Goal: Information Seeking & Learning: Find specific fact

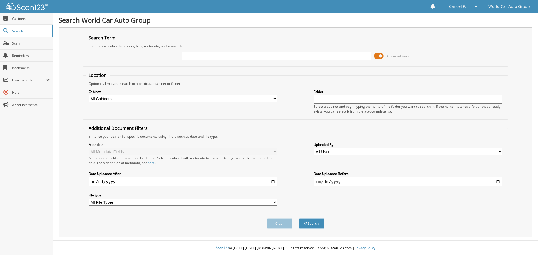
drag, startPoint x: 375, startPoint y: 60, endPoint x: 380, endPoint y: 59, distance: 4.2
click at [379, 60] on div "Advanced Search" at bounding box center [296, 55] width 420 height 15
click at [381, 57] on span at bounding box center [379, 56] width 10 height 8
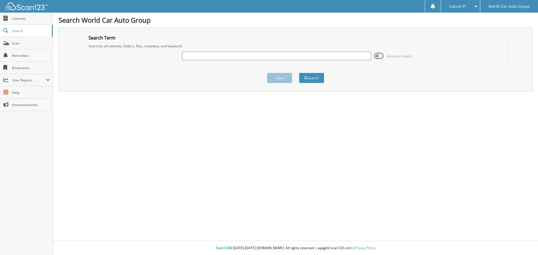
click at [320, 62] on div "Advanced Search" at bounding box center [296, 55] width 420 height 15
click at [320, 61] on div "Advanced Search" at bounding box center [296, 55] width 420 height 15
click at [320, 57] on input "text" at bounding box center [276, 56] width 189 height 8
type input "008504"
click at [299, 73] on button "Search" at bounding box center [311, 78] width 25 height 10
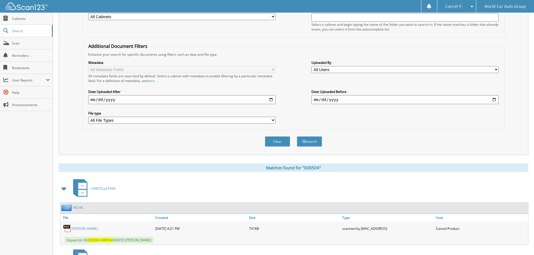
scroll to position [224, 0]
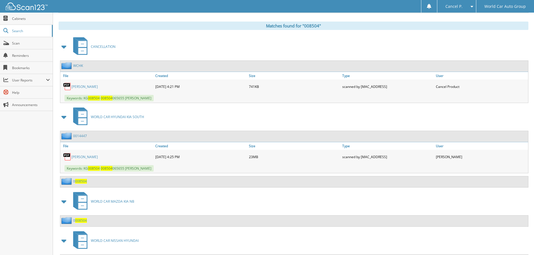
click at [84, 86] on link "[PERSON_NAME]" at bounding box center [84, 86] width 26 height 5
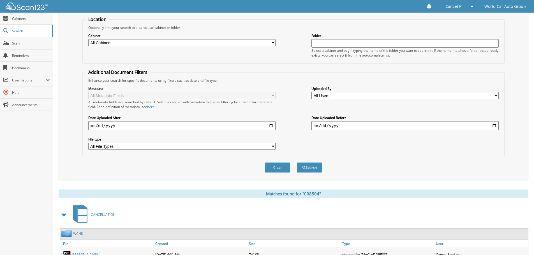
scroll to position [0, 0]
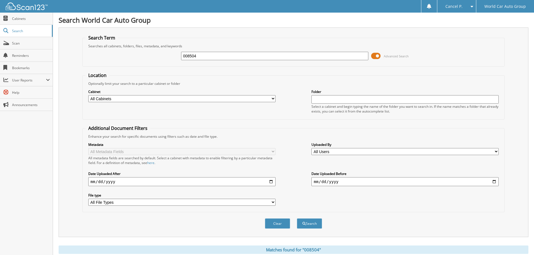
drag, startPoint x: 268, startPoint y: 60, endPoint x: 135, endPoint y: 52, distance: 132.5
click at [141, 51] on div "008504 Advanced Search" at bounding box center [293, 55] width 416 height 15
drag, startPoint x: 185, startPoint y: 58, endPoint x: 116, endPoint y: 68, distance: 69.2
click at [120, 66] on fieldset "Search Term Searches all cabinets, folders, files, metadata, and keywords 00850…" at bounding box center [293, 51] width 422 height 32
type input "274869"
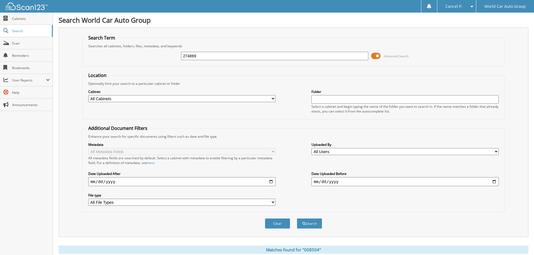
click at [297, 218] on button "Search" at bounding box center [309, 223] width 25 height 10
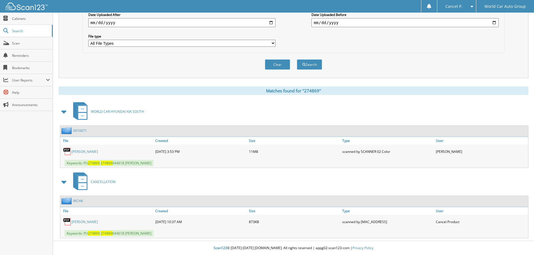
click at [85, 221] on link "JOSE GODINA" at bounding box center [84, 222] width 26 height 5
click at [98, 150] on link "JOSE FIDENCIO GODINA" at bounding box center [84, 151] width 26 height 5
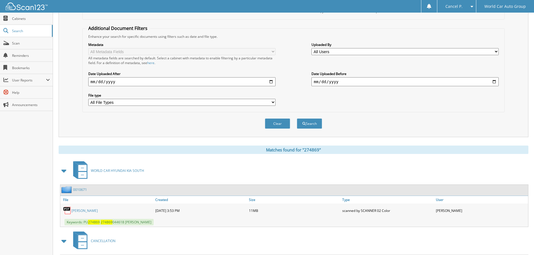
scroll to position [0, 0]
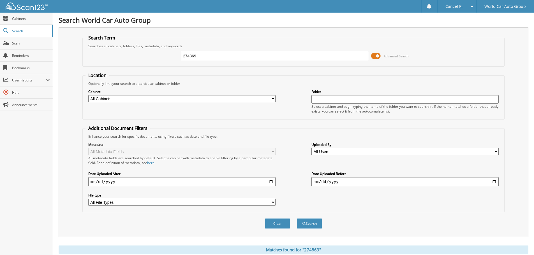
drag, startPoint x: 233, startPoint y: 59, endPoint x: 109, endPoint y: 68, distance: 124.4
click at [110, 67] on form "Search Term Searches all cabinets, folders, files, metadata, and keywords 27486…" at bounding box center [293, 135] width 422 height 200
type input "038613"
click at [297, 218] on button "Search" at bounding box center [309, 223] width 25 height 10
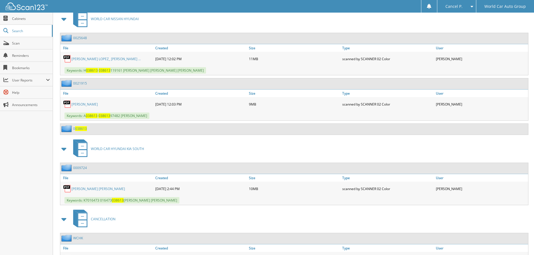
scroll to position [252, 0]
click at [119, 57] on link "JESICA ESTEFANIA ALVAREZ LOPEZ_ JUAN ..." at bounding box center [105, 58] width 69 height 5
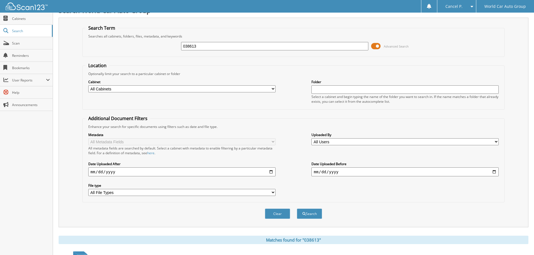
scroll to position [0, 0]
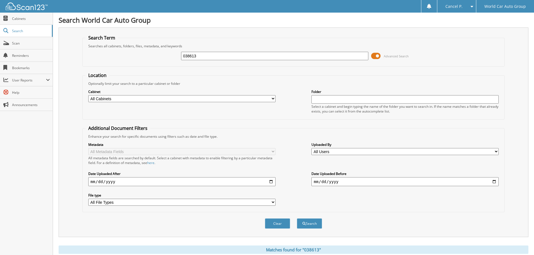
drag, startPoint x: 227, startPoint y: 57, endPoint x: 132, endPoint y: 33, distance: 98.0
click at [132, 33] on div "Search Term Searches all cabinets, folders, files, metadata, and keywords 03861…" at bounding box center [293, 132] width 469 height 210
type input "261586"
click at [297, 218] on button "Search" at bounding box center [309, 223] width 25 height 10
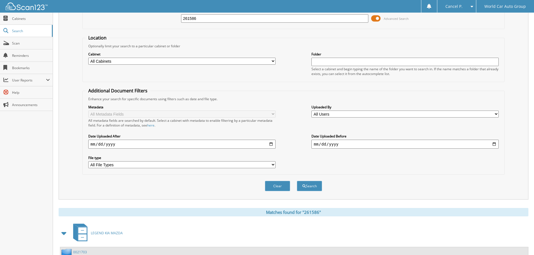
scroll to position [89, 0]
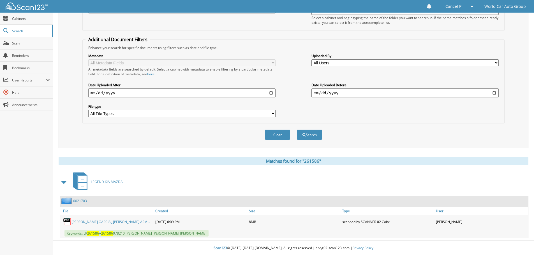
click at [124, 222] on link "[PERSON_NAME] GARCIA_ [PERSON_NAME] ARM..." at bounding box center [110, 222] width 78 height 5
click at [189, 70] on div "All metadata fields are searched by default. Select a cabinet with metadata to …" at bounding box center [181, 72] width 187 height 10
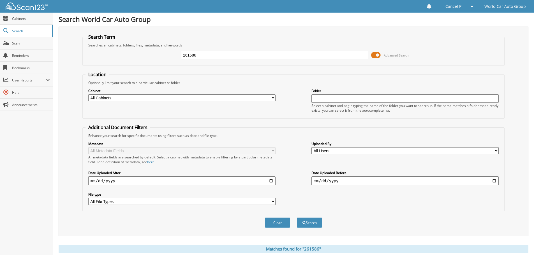
scroll to position [0, 0]
drag, startPoint x: 219, startPoint y: 57, endPoint x: 123, endPoint y: 61, distance: 96.7
click at [123, 61] on div "261586 Advanced Search" at bounding box center [293, 55] width 416 height 15
type input "542167"
click at [297, 218] on button "Search" at bounding box center [309, 223] width 25 height 10
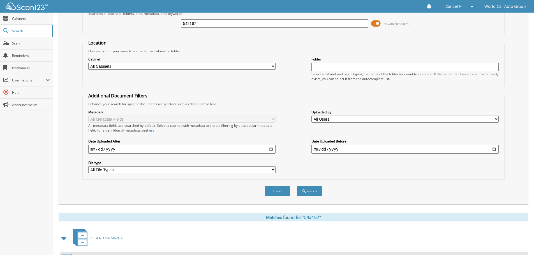
scroll to position [89, 0]
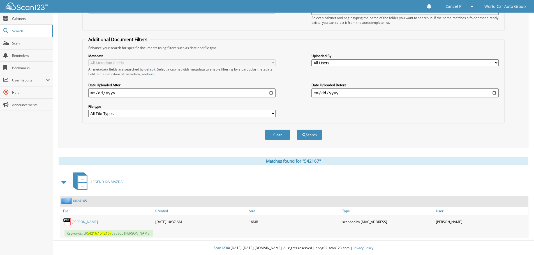
click at [98, 221] on link "CAMERON MOELLER BURNETT" at bounding box center [84, 222] width 26 height 5
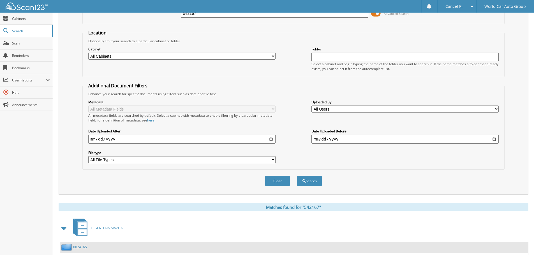
scroll to position [0, 0]
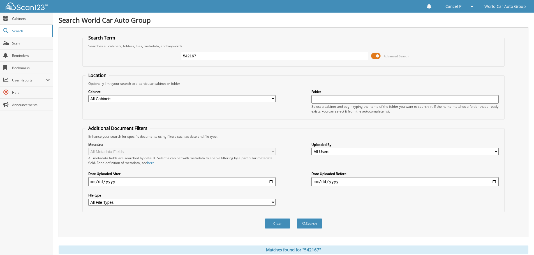
drag, startPoint x: 233, startPoint y: 55, endPoint x: 132, endPoint y: 67, distance: 101.8
click at [134, 67] on form "Search Term Searches all cabinets, folders, files, metadata, and keywords 54216…" at bounding box center [293, 135] width 422 height 200
type input "767314"
click at [297, 218] on button "Search" at bounding box center [309, 223] width 25 height 10
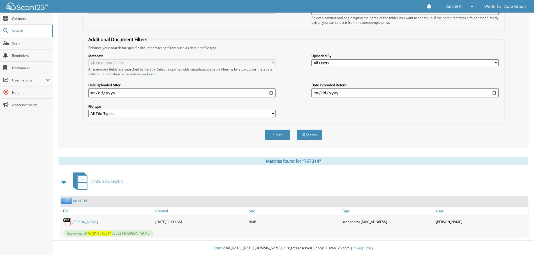
click at [79, 224] on link "[PERSON_NAME]" at bounding box center [84, 222] width 26 height 5
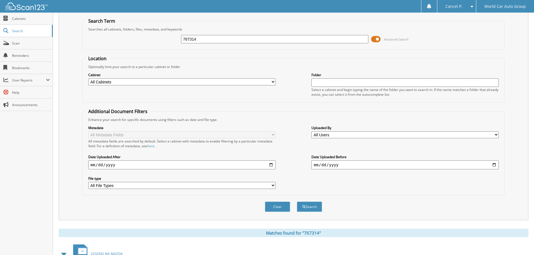
scroll to position [0, 0]
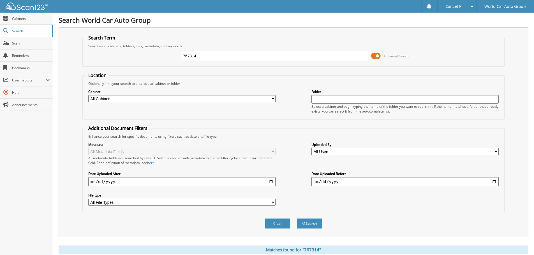
drag, startPoint x: 249, startPoint y: 59, endPoint x: 125, endPoint y: 84, distance: 126.1
click at [127, 83] on form "Search Term Searches all cabinets, folders, files, metadata, and keywords 76731…" at bounding box center [293, 135] width 422 height 200
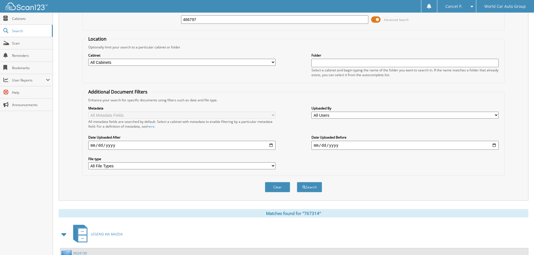
scroll to position [89, 0]
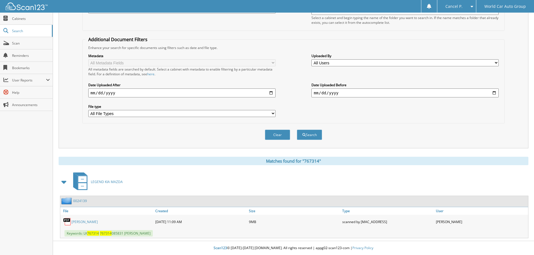
click at [89, 223] on link "[PERSON_NAME]" at bounding box center [84, 222] width 26 height 5
click at [91, 220] on link "[PERSON_NAME]" at bounding box center [84, 222] width 26 height 5
click at [85, 221] on link "[PERSON_NAME]" at bounding box center [84, 222] width 26 height 5
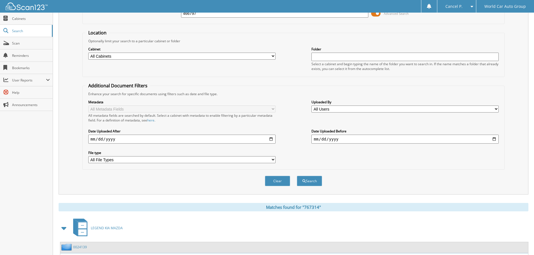
scroll to position [0, 0]
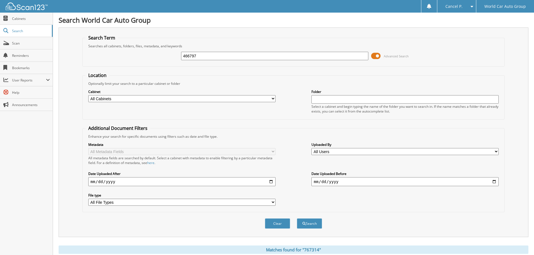
drag, startPoint x: 228, startPoint y: 59, endPoint x: 169, endPoint y: 55, distance: 59.5
click at [173, 55] on div "466797 Advanced Search" at bounding box center [293, 55] width 416 height 15
type input "466797"
click at [297, 218] on button "Search" at bounding box center [309, 223] width 25 height 10
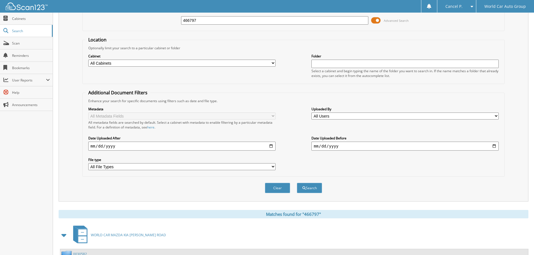
scroll to position [89, 0]
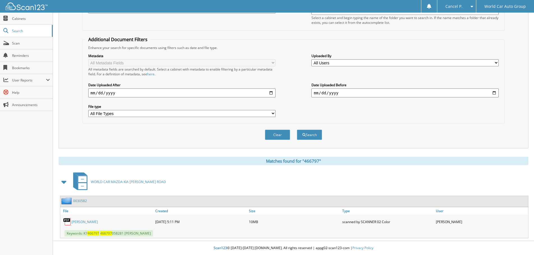
click at [98, 222] on link "ROGELIO MORENO CAMPA JR." at bounding box center [84, 222] width 26 height 5
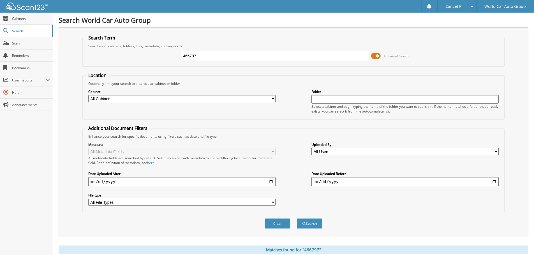
drag, startPoint x: 212, startPoint y: 57, endPoint x: 99, endPoint y: 64, distance: 113.4
click at [101, 64] on fieldset "Search Term Searches all cabinets, folders, files, metadata, and keywords 46679…" at bounding box center [293, 51] width 422 height 32
type input "6049273"
click at [297, 218] on button "Search" at bounding box center [309, 223] width 25 height 10
drag, startPoint x: 205, startPoint y: 55, endPoint x: 61, endPoint y: 52, distance: 144.0
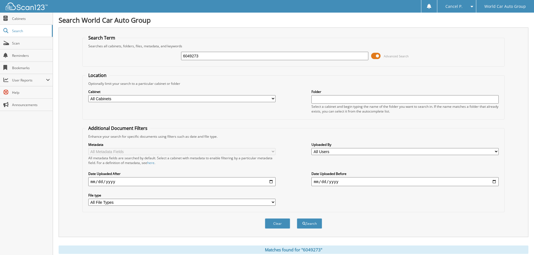
click at [62, 52] on div "Search Term Searches all cabinets, folders, files, metadata, and keywords 60492…" at bounding box center [293, 132] width 469 height 210
type input "049273"
click at [297, 218] on button "Search" at bounding box center [309, 223] width 25 height 10
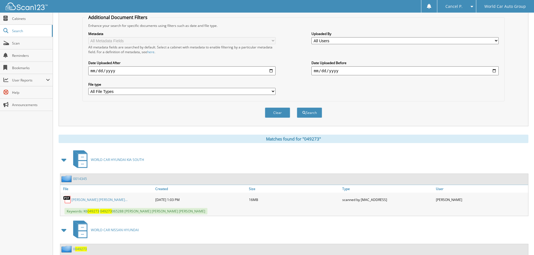
scroll to position [128, 0]
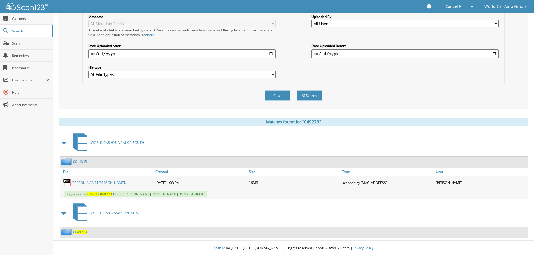
click at [103, 184] on link "[PERSON_NAME] [PERSON_NAME]..." at bounding box center [99, 182] width 56 height 5
click at [390, 87] on div "Clear Search" at bounding box center [293, 95] width 422 height 23
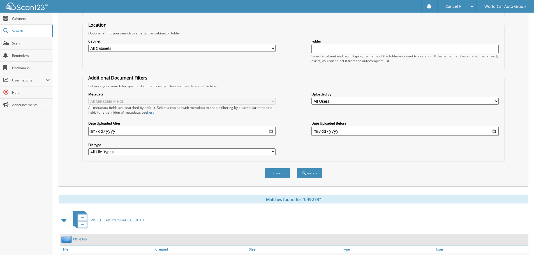
scroll to position [0, 0]
